Goal: Task Accomplishment & Management: Use online tool/utility

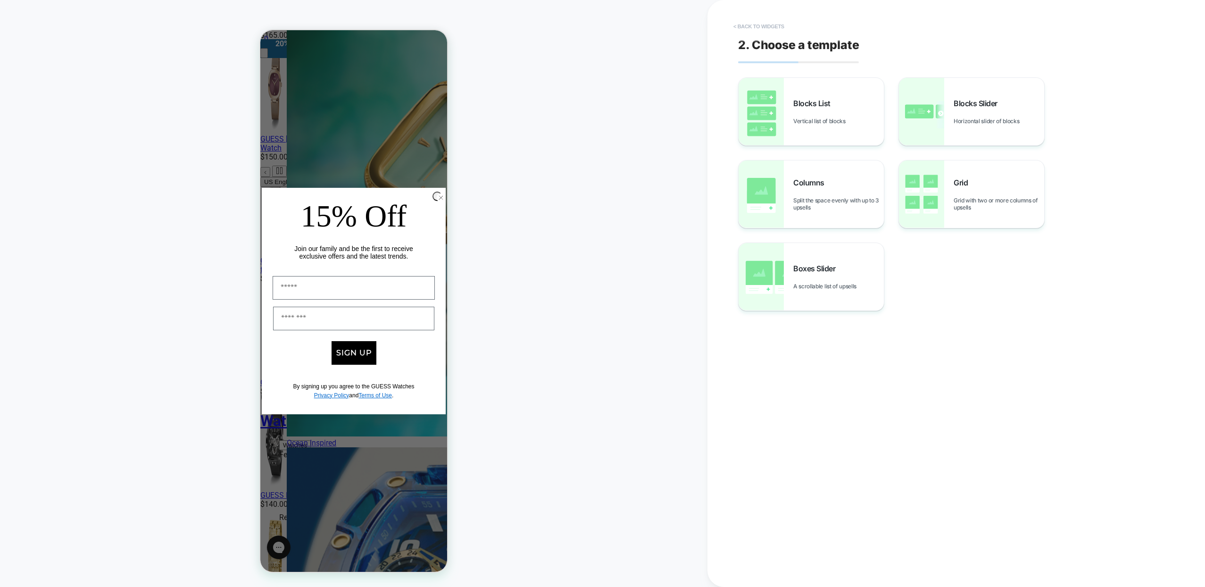
click at [766, 22] on button "< Back to widgets" at bounding box center [759, 26] width 60 height 15
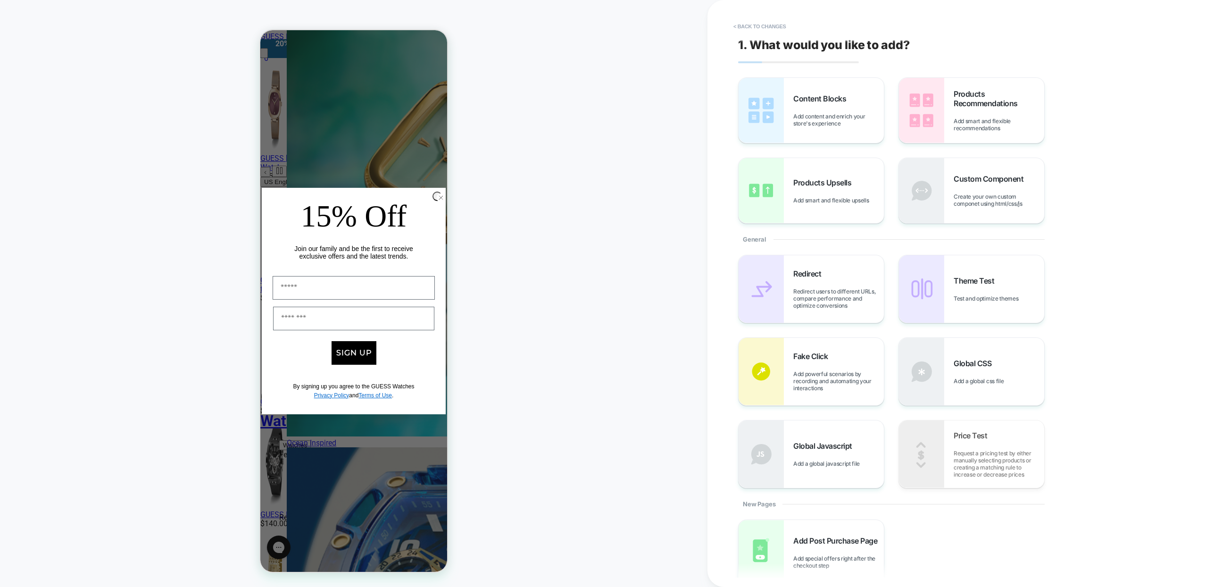
scroll to position [356, 0]
click at [755, 27] on button "< Back to changes" at bounding box center [760, 26] width 62 height 15
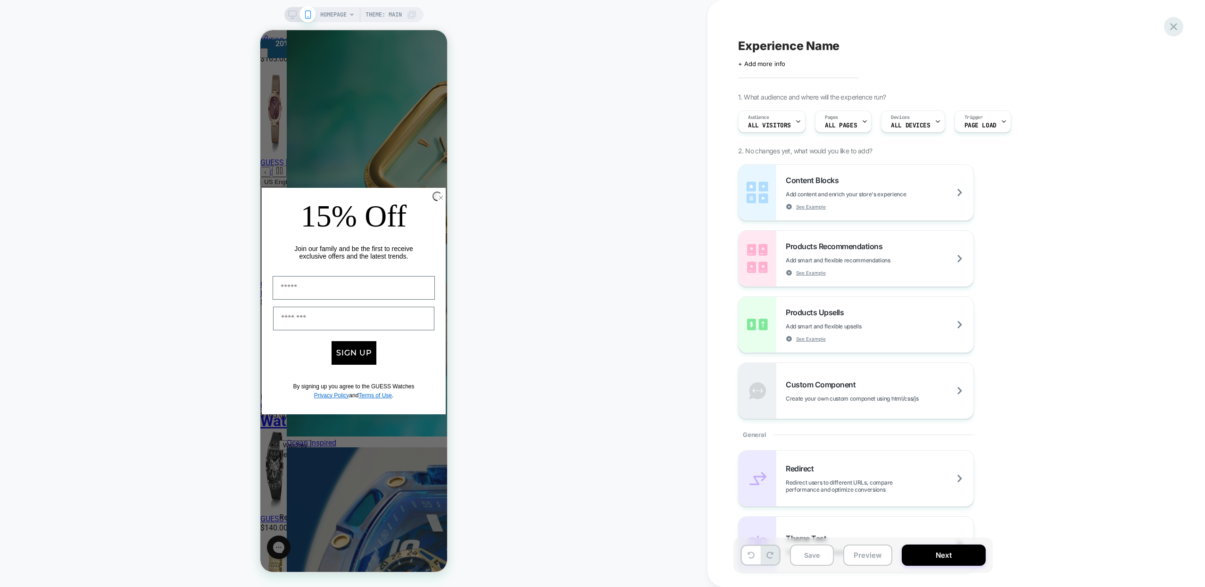
click at [1175, 25] on icon at bounding box center [1173, 26] width 7 height 7
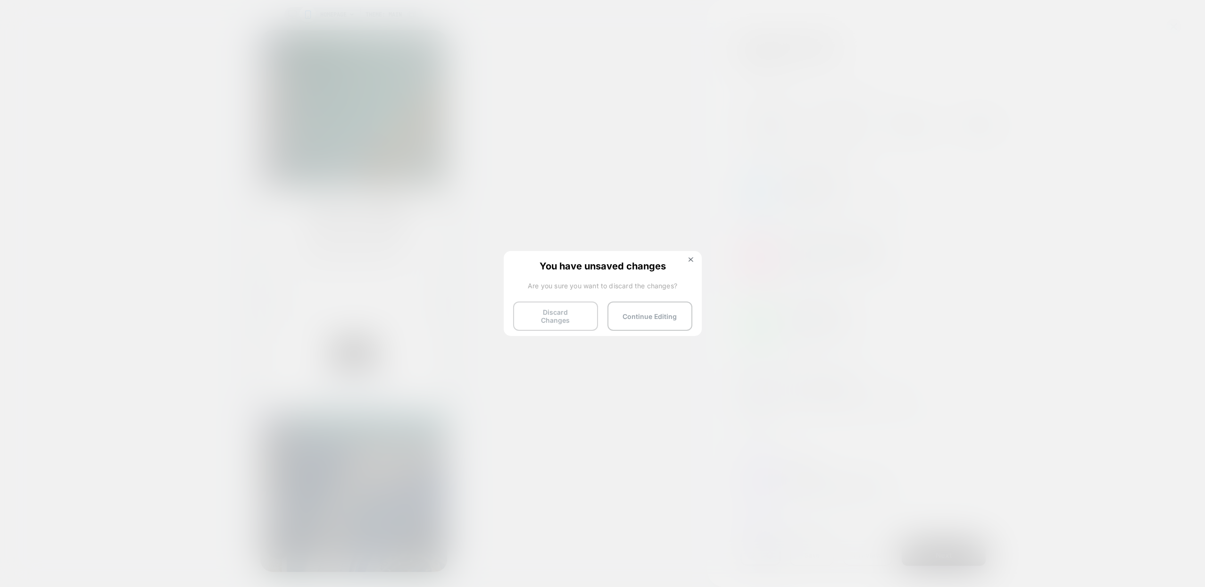
click at [555, 315] on button "Discard Changes" at bounding box center [555, 315] width 85 height 29
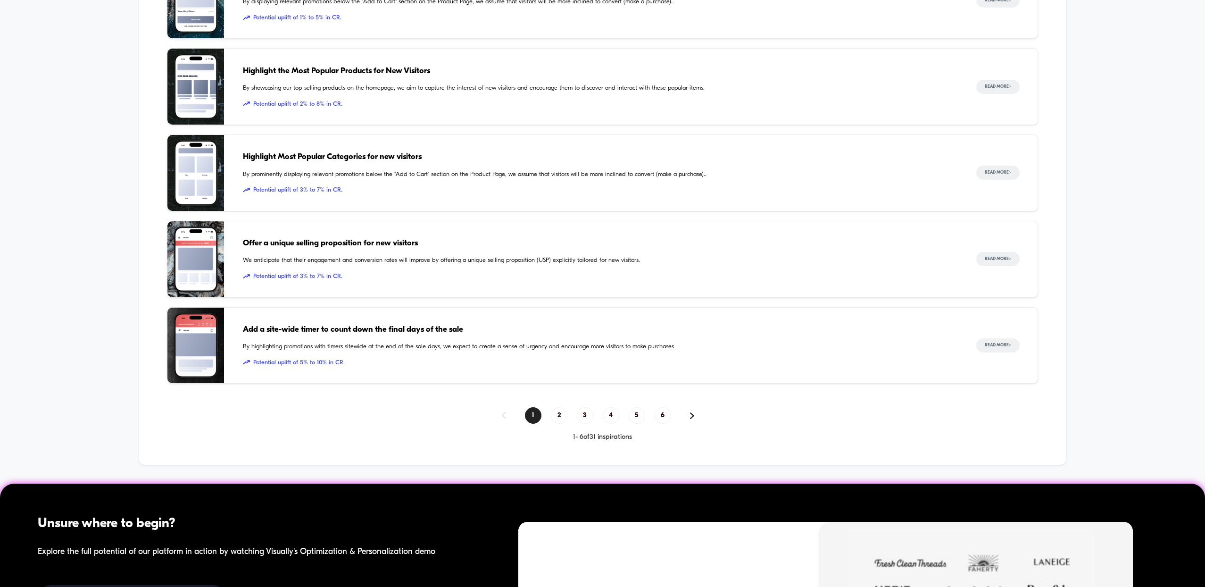
scroll to position [569, 0]
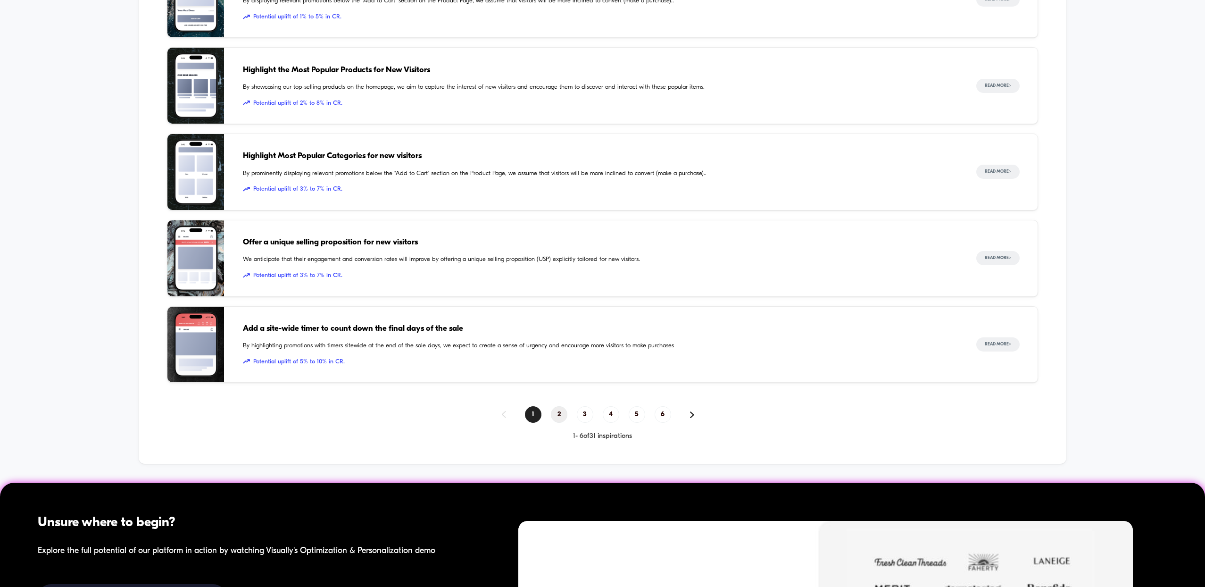
click at [560, 417] on span "2" at bounding box center [559, 414] width 17 height 17
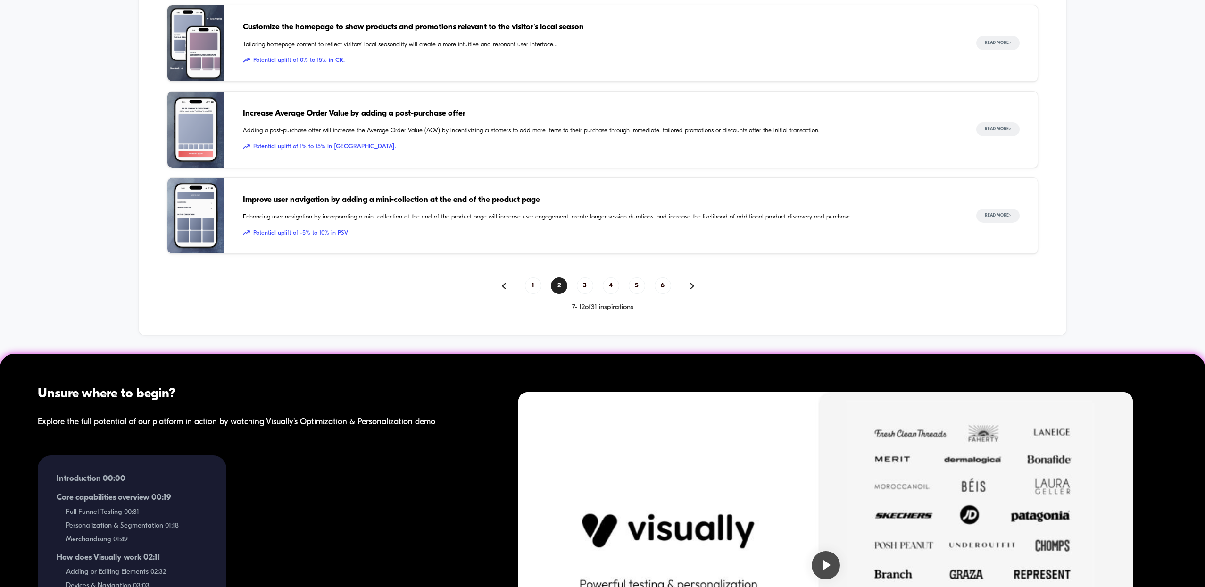
scroll to position [695, 0]
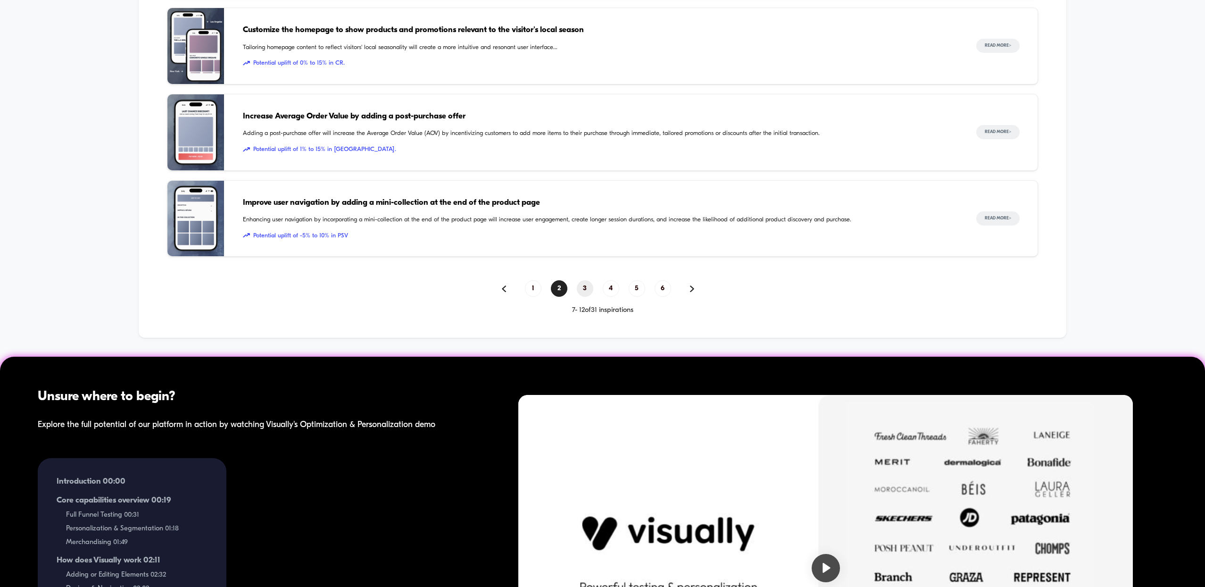
click at [587, 287] on span "3" at bounding box center [585, 288] width 17 height 17
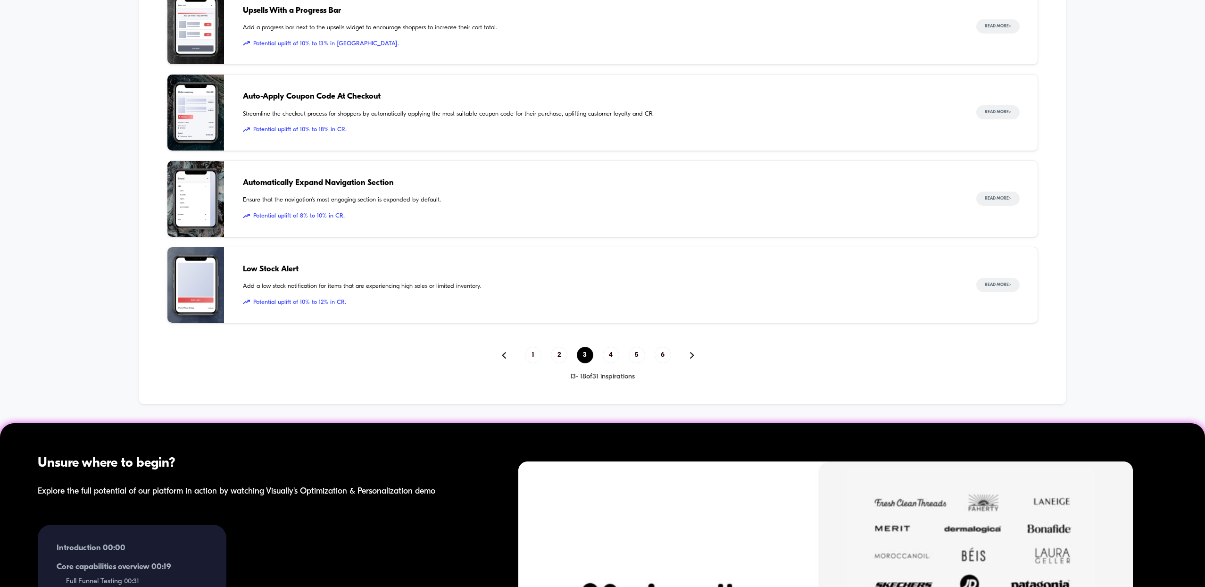
scroll to position [763, 0]
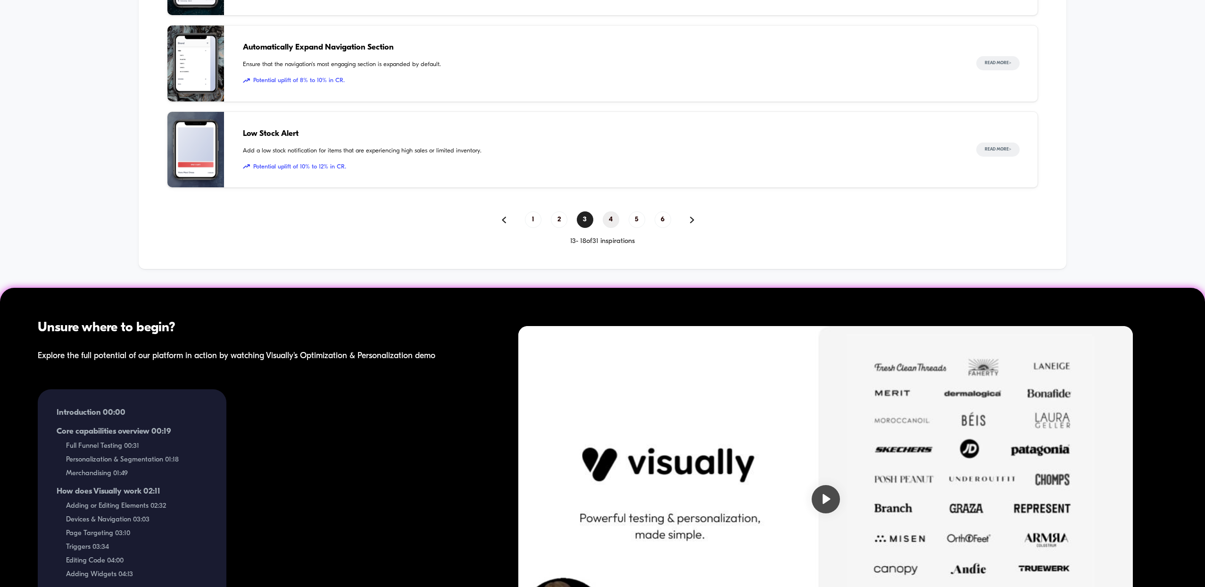
click at [610, 218] on span "4" at bounding box center [611, 219] width 17 height 17
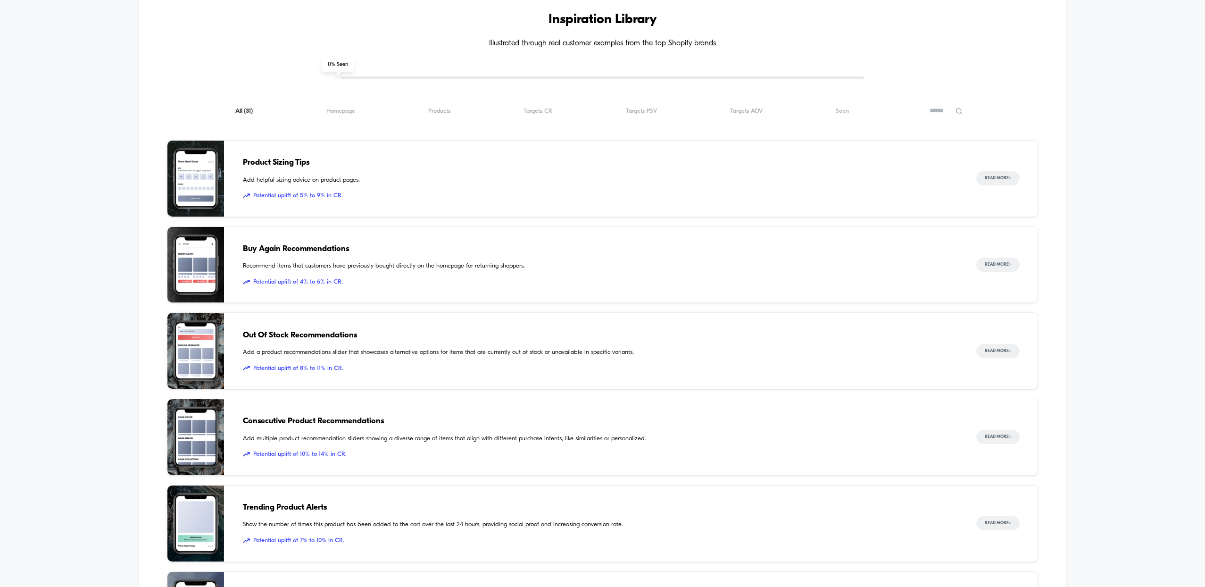
scroll to position [313, 0]
